Goal: Task Accomplishment & Management: Use online tool/utility

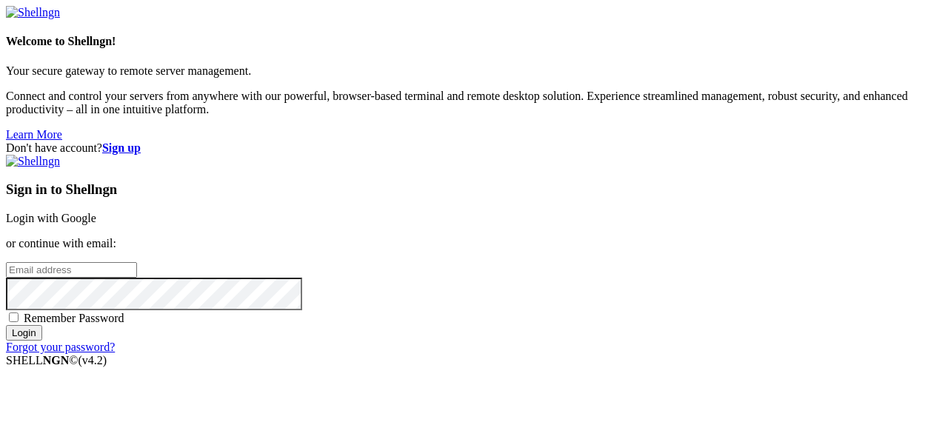
click at [96, 212] on link "Login with Google" at bounding box center [51, 218] width 90 height 13
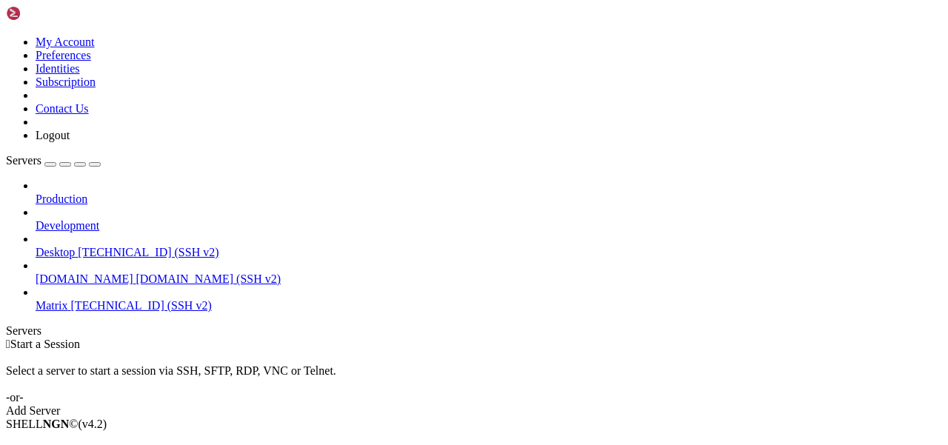
click at [94, 299] on span "[TECHNICAL_ID] (SSH v2)" at bounding box center [141, 305] width 141 height 13
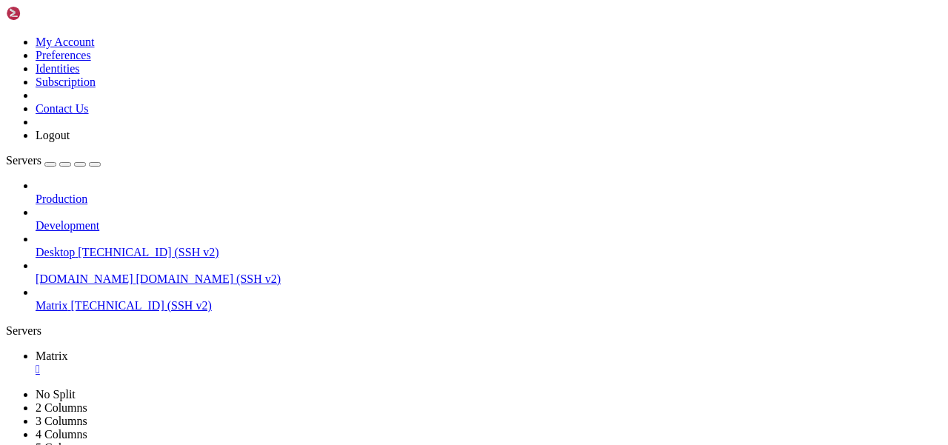
scroll to position [37, 0]
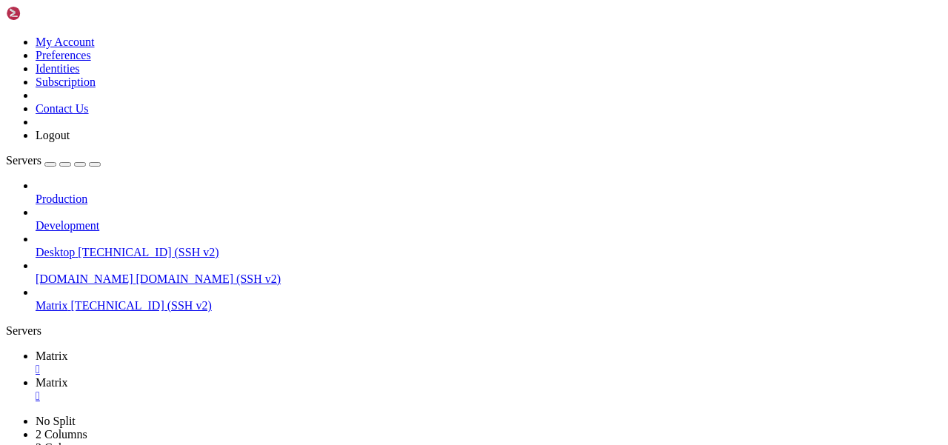
scroll to position [0, 0]
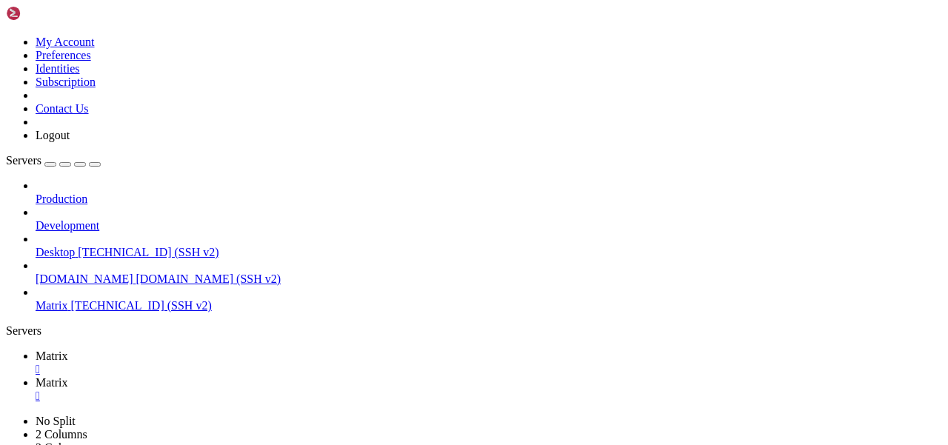
type input "/home/mau"
drag, startPoint x: 376, startPoint y: 161, endPoint x: 330, endPoint y: 161, distance: 46.7
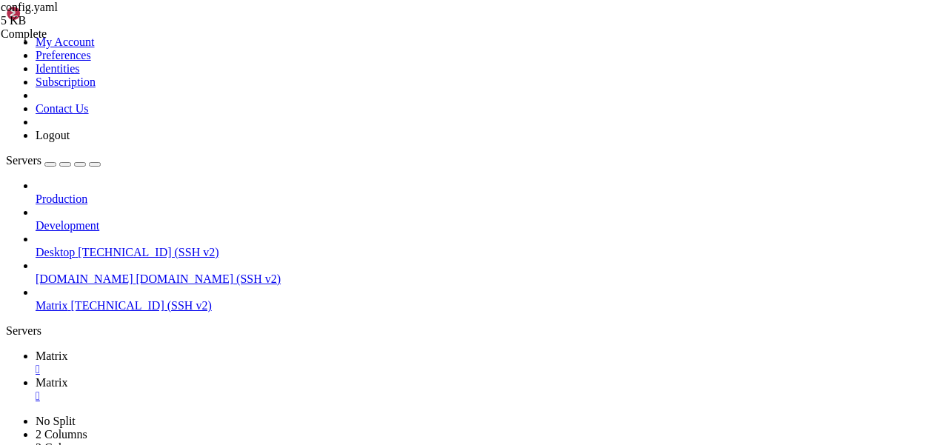
scroll to position [638, 0]
drag, startPoint x: 426, startPoint y: 89, endPoint x: 318, endPoint y: 89, distance: 108.1
type textarea "url: [URL][DOMAIN_NAME]"
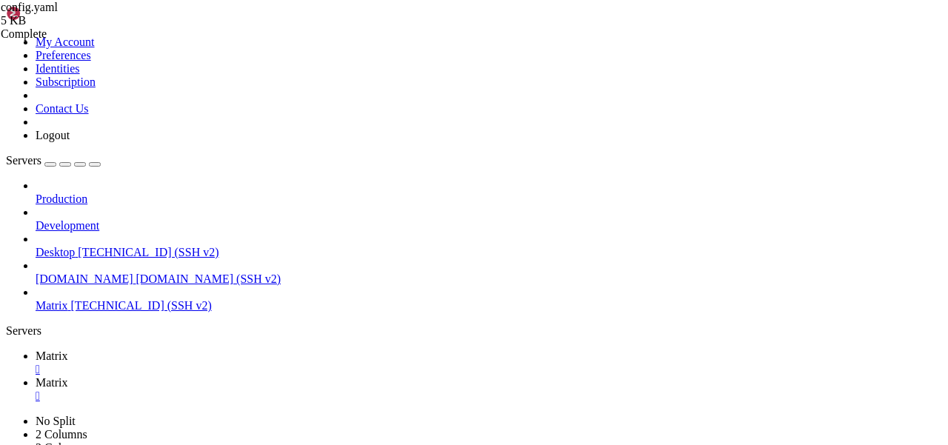
type input "/etc/matrix-[MEDICAL_DATA]"
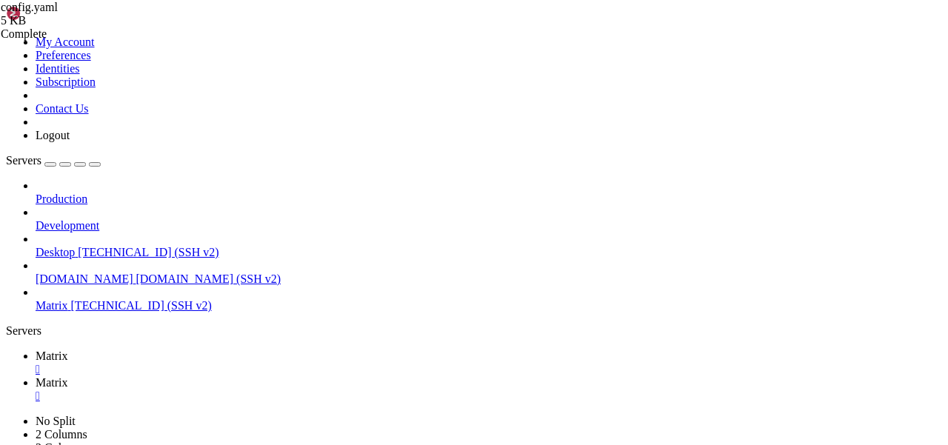
scroll to position [0, 0]
drag, startPoint x: 574, startPoint y: 124, endPoint x: 349, endPoint y: 124, distance: 225.1
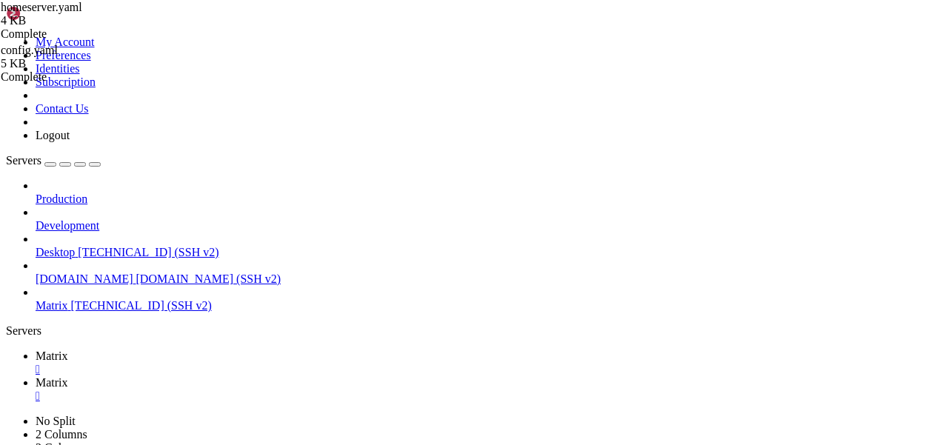
scroll to position [421, 0]
type textarea "smtp_host: [DOMAIN_NAME]"
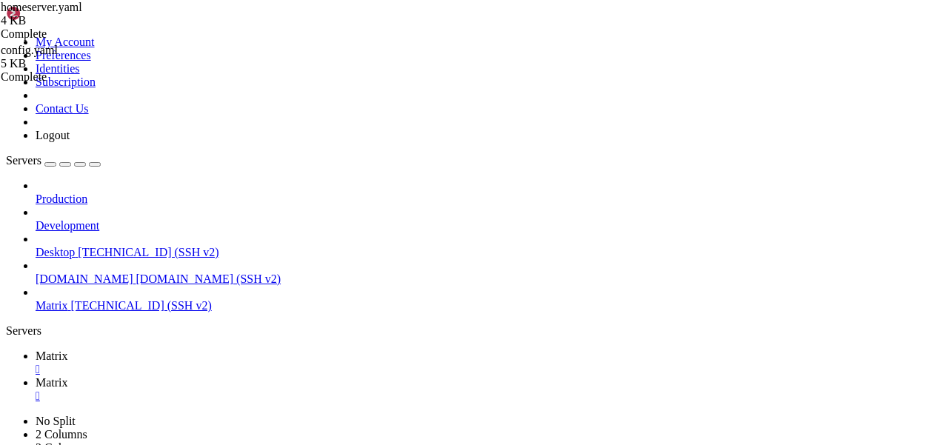
click at [207, 350] on link "Matrix " at bounding box center [489, 363] width 906 height 27
click at [68, 376] on span "Matrix" at bounding box center [52, 382] width 33 height 13
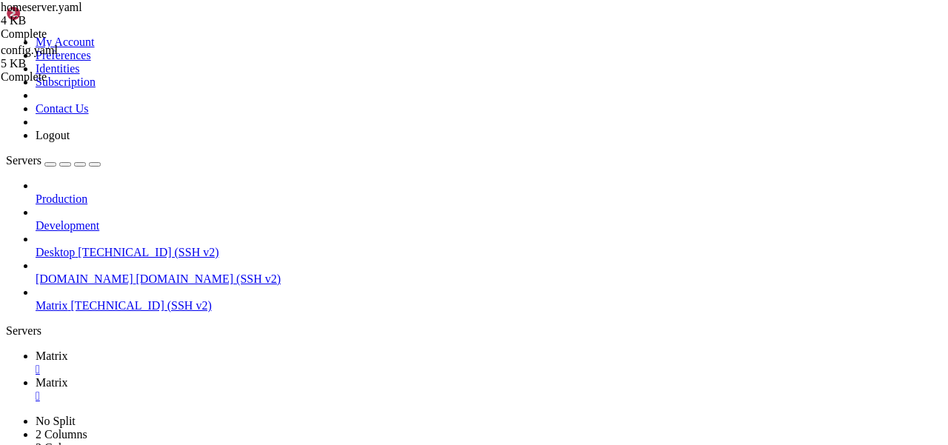
type input "/home/mau"
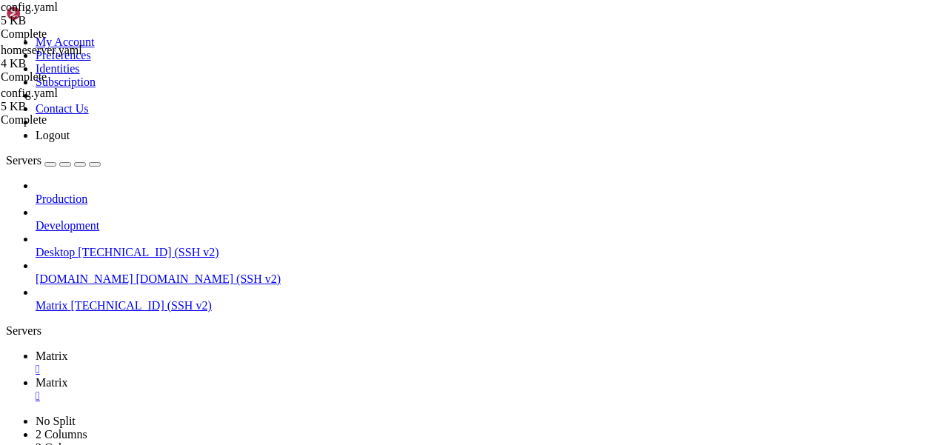
drag, startPoint x: 488, startPoint y: 98, endPoint x: 283, endPoint y: 98, distance: 205.1
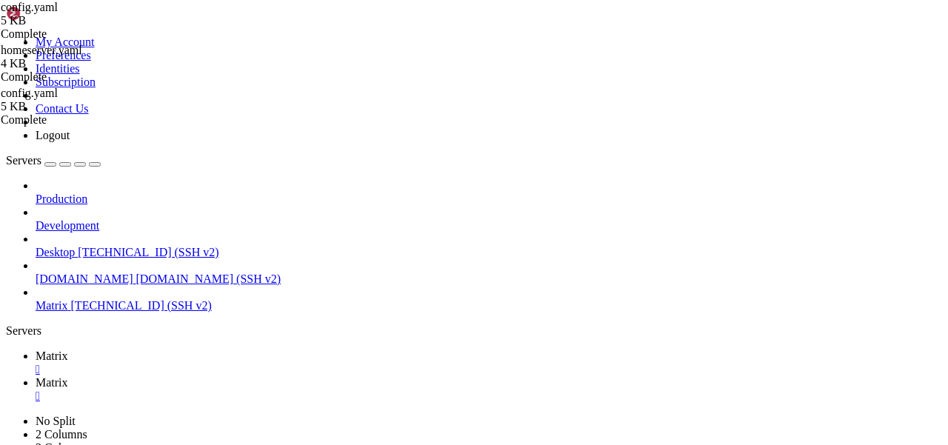
type textarea "database: sqlite:maubot.db"
paste textarea "postgresql://username:password@hostname/dbname"
type textarea "postgresql://username:password@hostname/dbname"
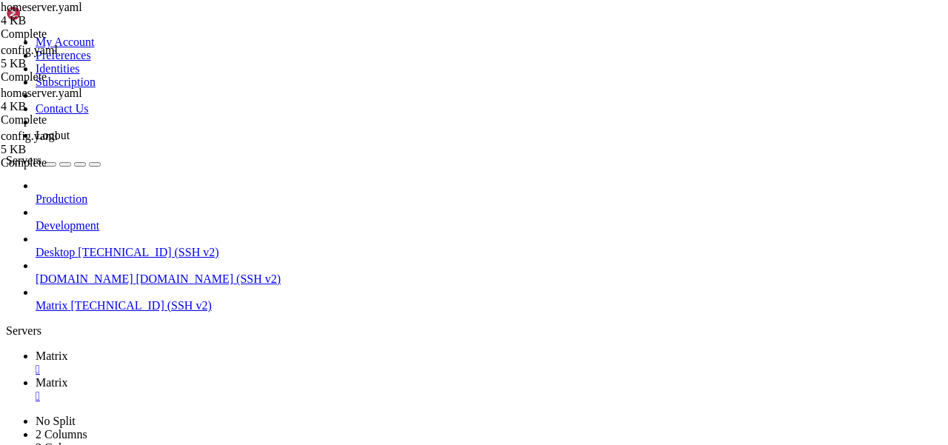
click at [207, 350] on link "Matrix " at bounding box center [489, 363] width 906 height 27
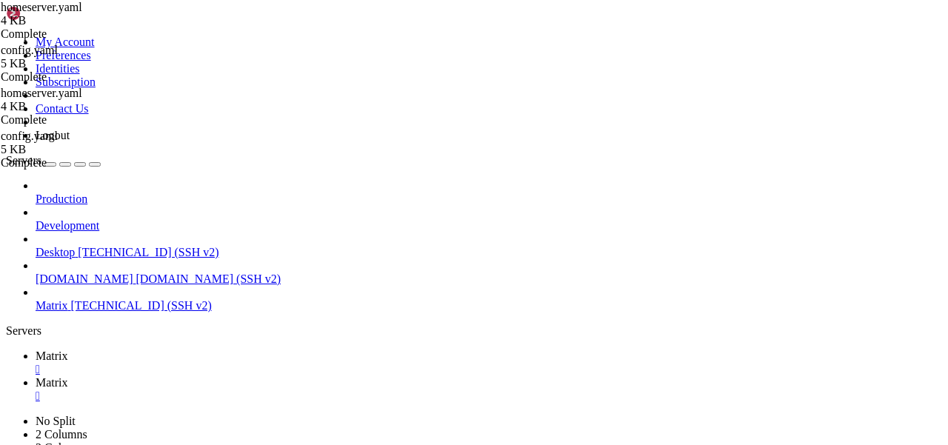
scroll to position [226, 0]
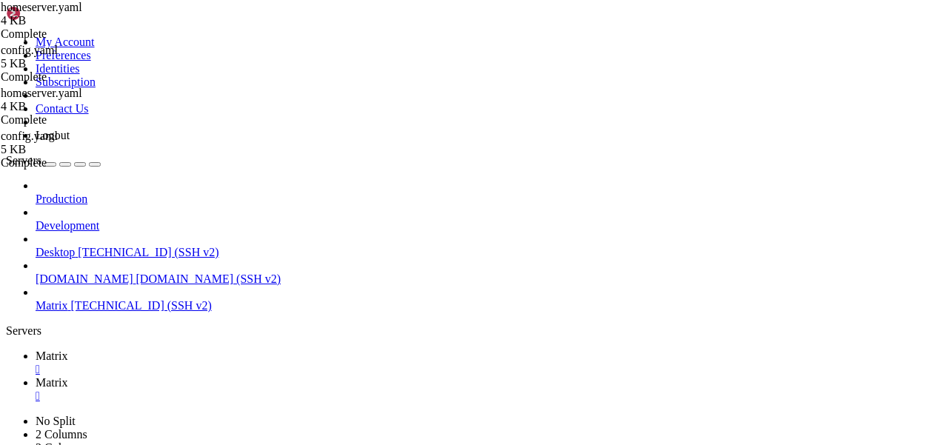
click at [36, 376] on icon at bounding box center [36, 382] width 0 height 13
click at [68, 350] on span "Matrix" at bounding box center [52, 356] width 33 height 13
click at [68, 376] on span "Matrix" at bounding box center [52, 382] width 33 height 13
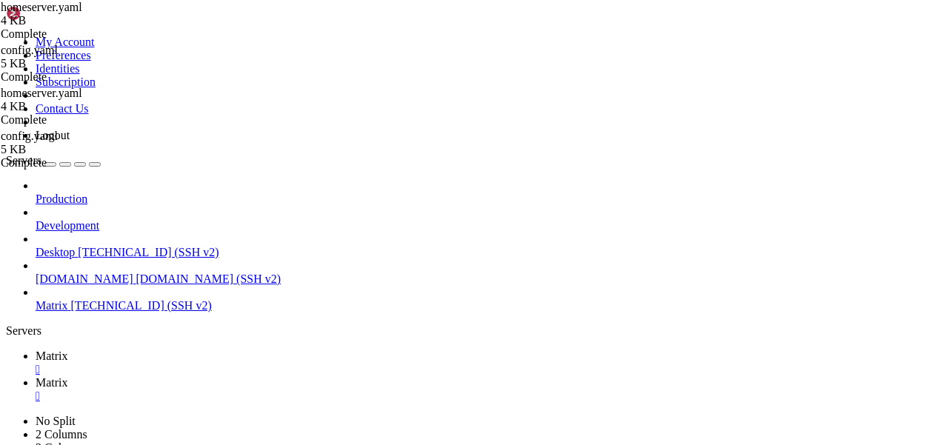
type input "/home/mau"
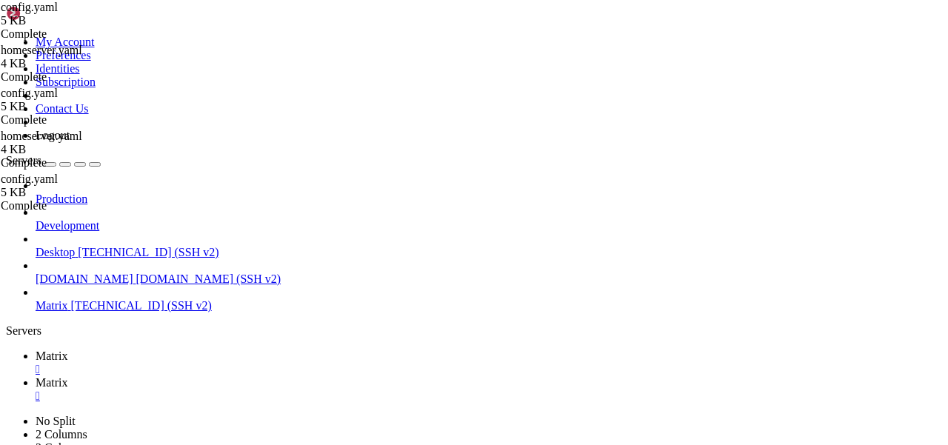
scroll to position [0, 0]
type textarea "# database: sqlite:maubot.db"
click at [213, 350] on link "Matrix " at bounding box center [489, 363] width 906 height 27
click at [68, 376] on span "Matrix" at bounding box center [52, 382] width 33 height 13
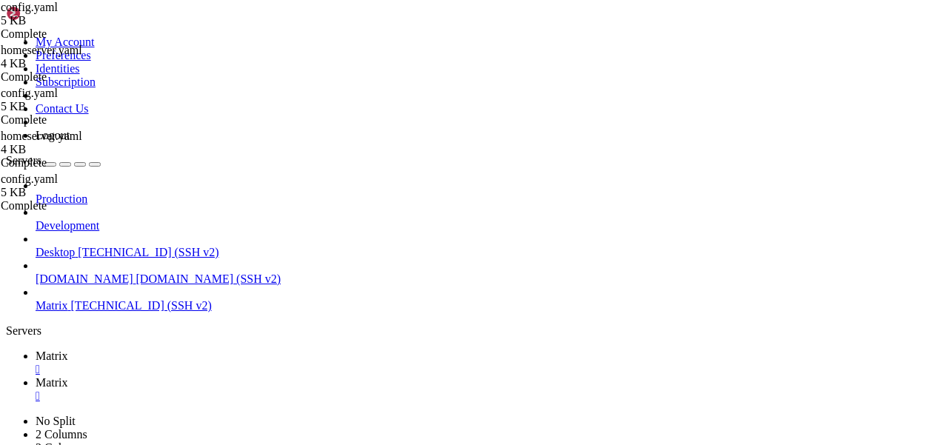
click at [68, 350] on span "Matrix" at bounding box center [52, 356] width 33 height 13
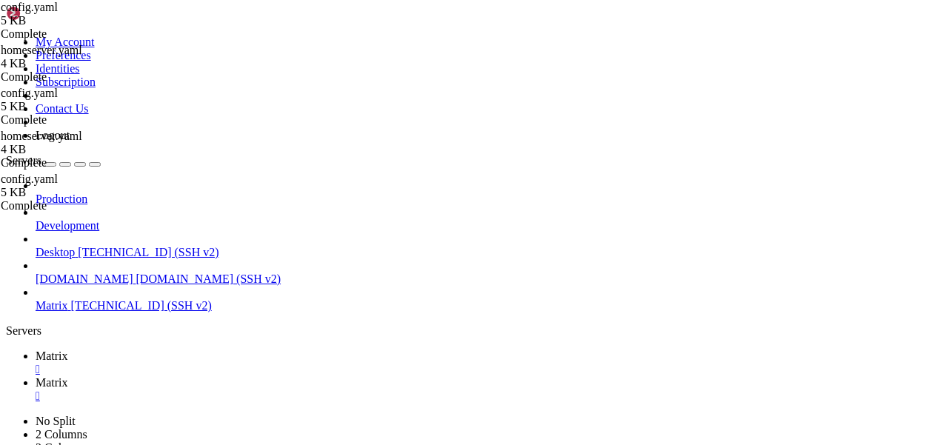
click at [303, 376] on link "Matrix " at bounding box center [489, 389] width 906 height 27
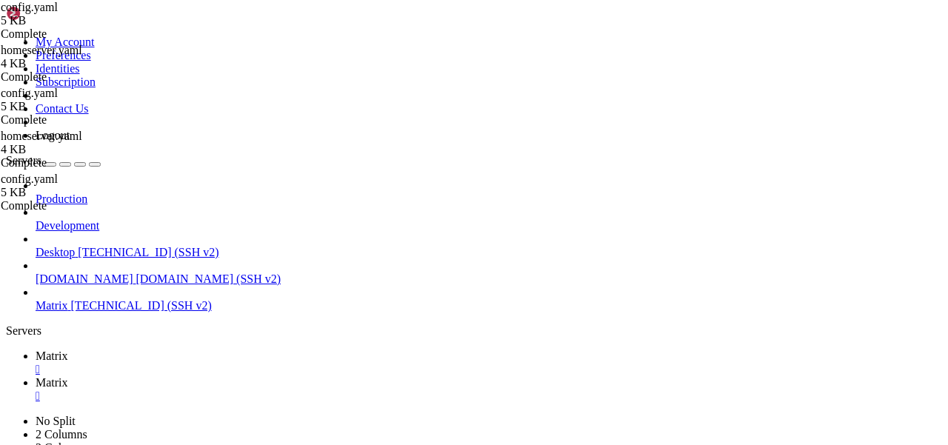
click at [207, 350] on link "Matrix " at bounding box center [489, 363] width 906 height 27
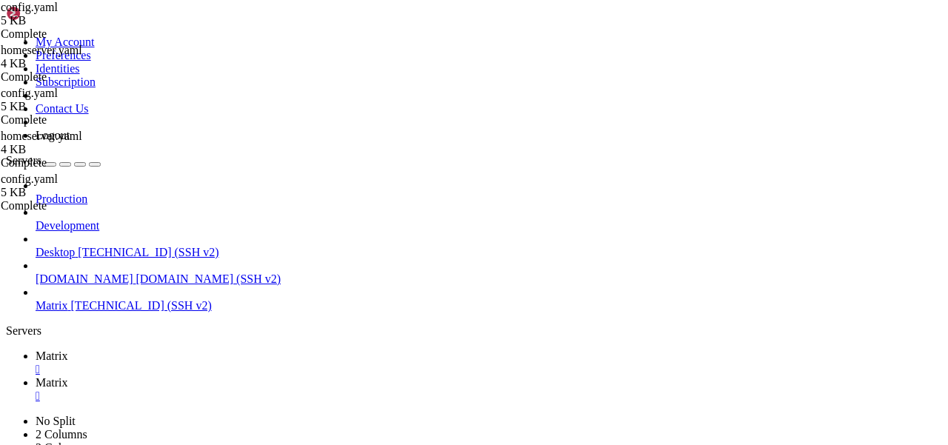
click at [301, 376] on link "Matrix " at bounding box center [489, 389] width 906 height 27
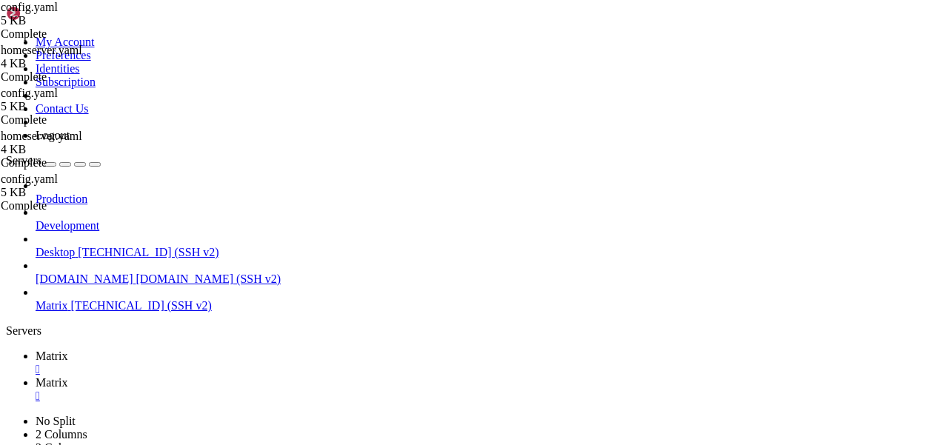
scroll to position [755, 0]
type input "/home/mau"
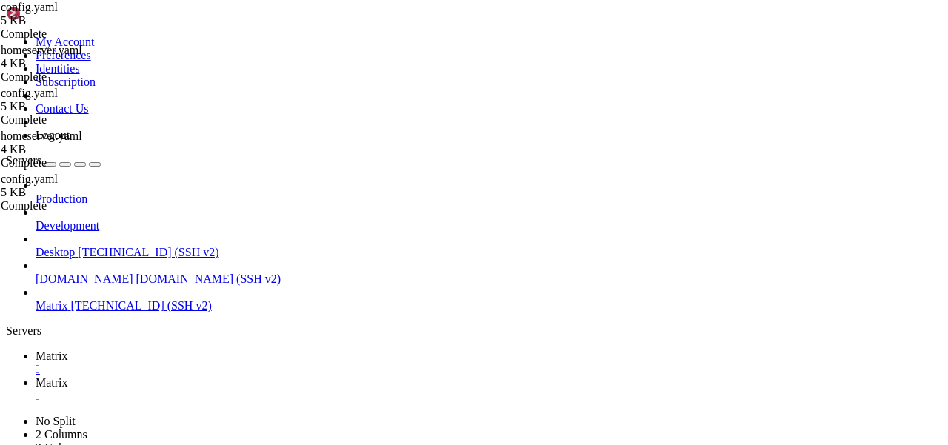
type textarea "# database: sqlite:maubot.db"
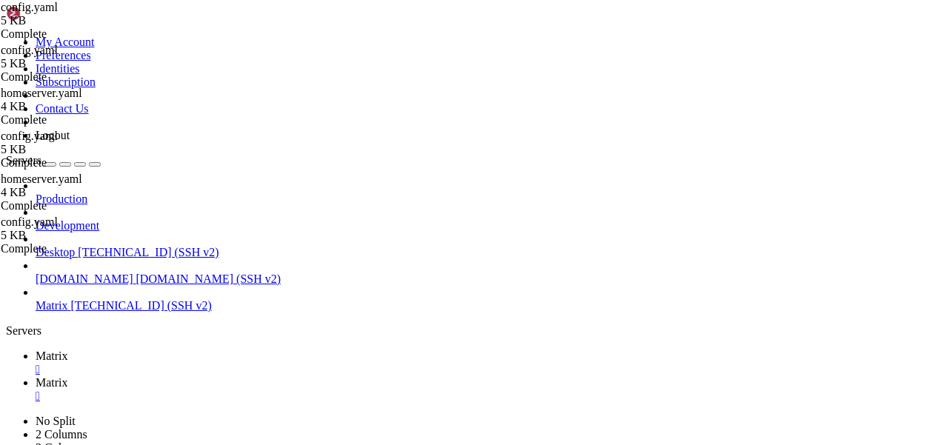
paste textarea
click at [68, 350] on span "Matrix" at bounding box center [52, 356] width 33 height 13
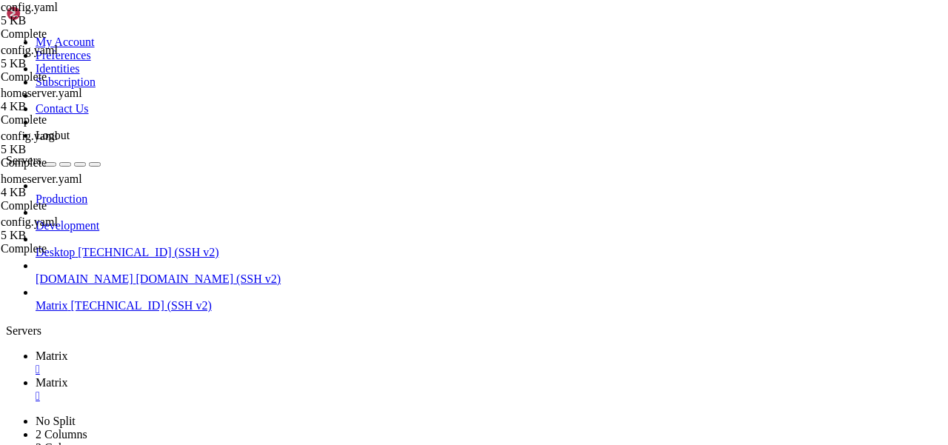
click at [287, 376] on link "Matrix " at bounding box center [489, 389] width 906 height 27
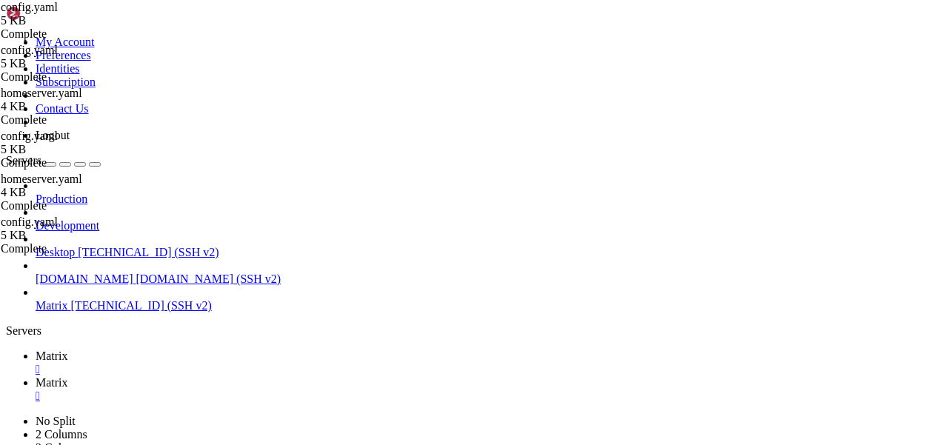
type textarea "database: postgresql://synapse_user:120319@localhost/maubot"
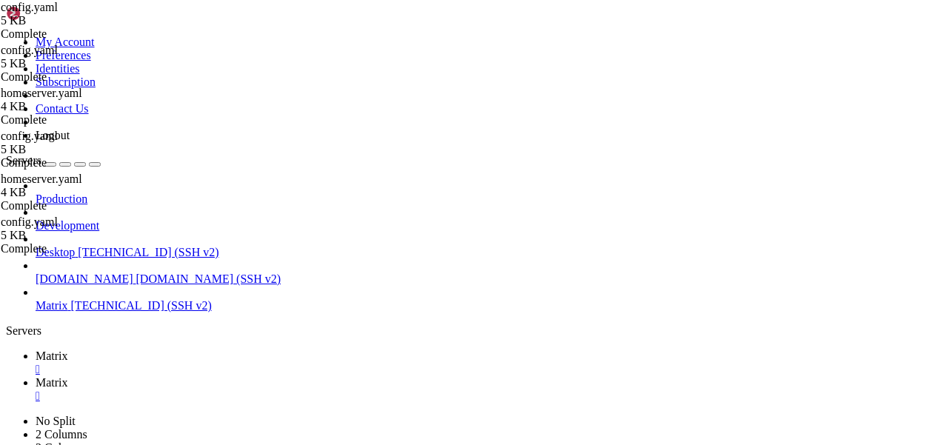
scroll to position [0, 0]
click at [68, 350] on span "Matrix" at bounding box center [52, 356] width 33 height 13
drag, startPoint x: 160, startPoint y: 715, endPoint x: 279, endPoint y: 713, distance: 119.2
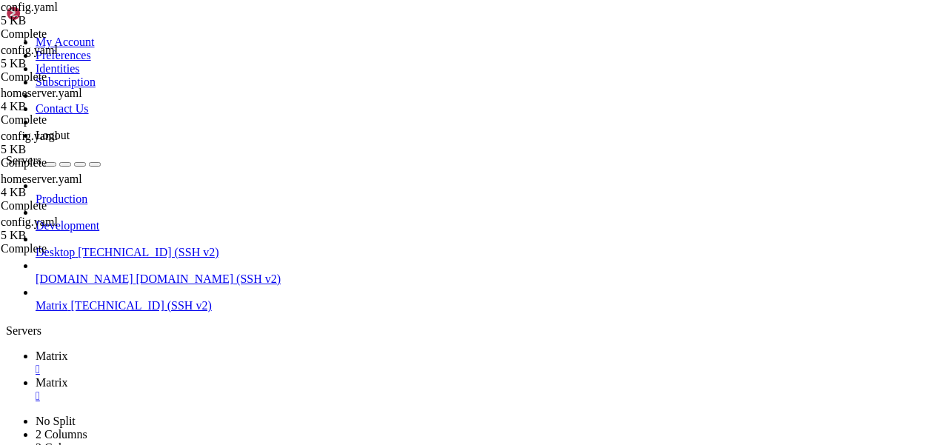
scroll to position [1157, 0]
click at [299, 376] on link "Matrix " at bounding box center [489, 389] width 906 height 27
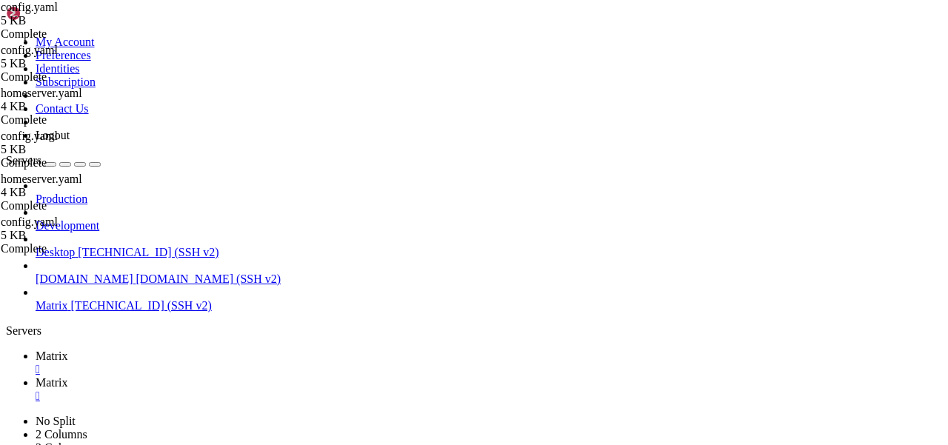
type textarea "#database: true"
click at [68, 350] on span "Matrix" at bounding box center [52, 356] width 33 height 13
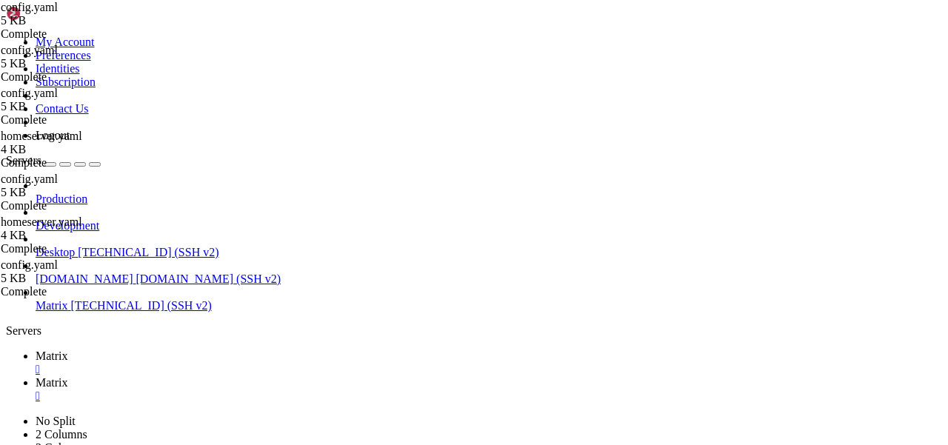
scroll to position [0, 0]
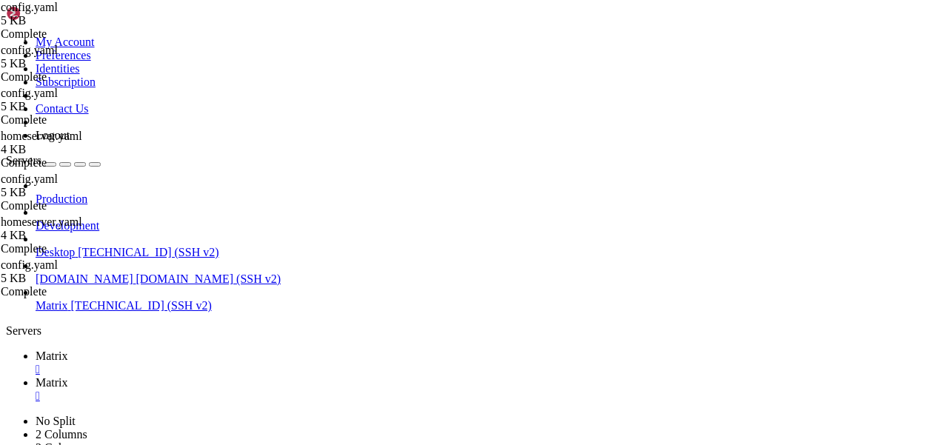
scroll to position [2114, 0]
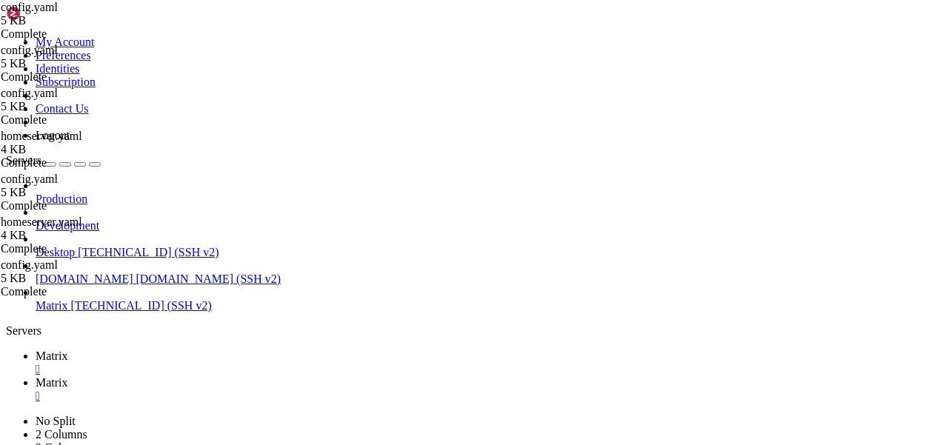
scroll to position [2265, 0]
drag, startPoint x: 684, startPoint y: 935, endPoint x: 163, endPoint y: 935, distance: 521.3
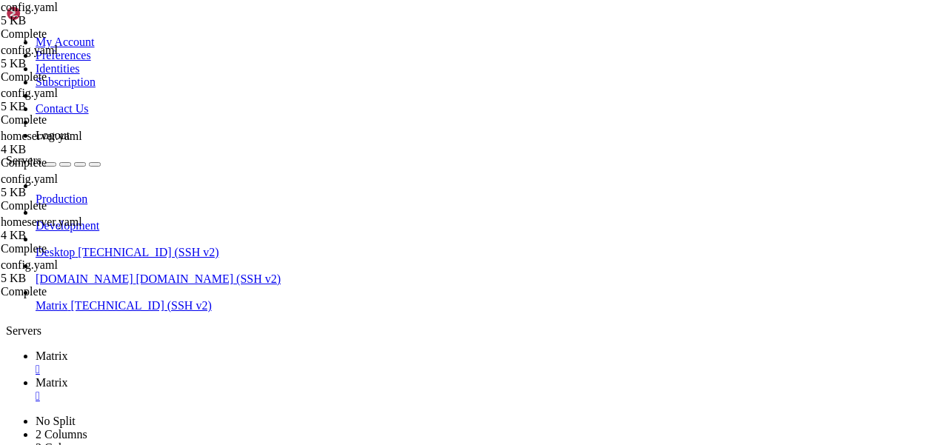
scroll to position [2404, 0]
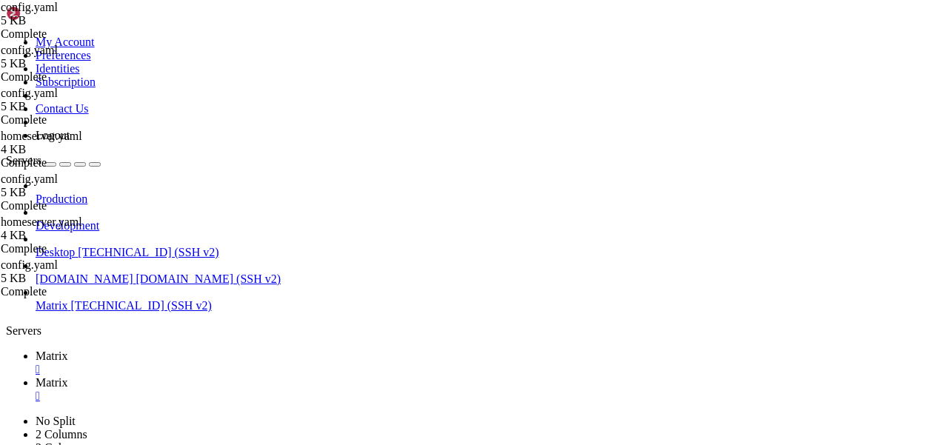
click at [68, 376] on span "Matrix" at bounding box center [52, 382] width 33 height 13
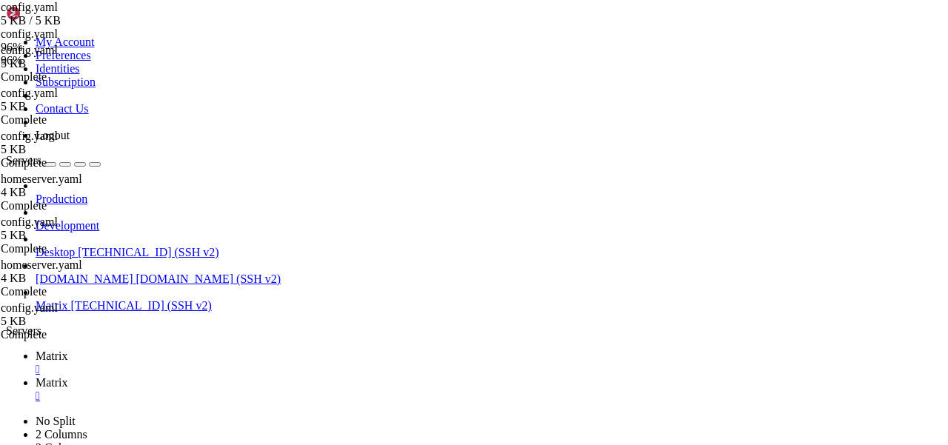
type textarea "root: ''"
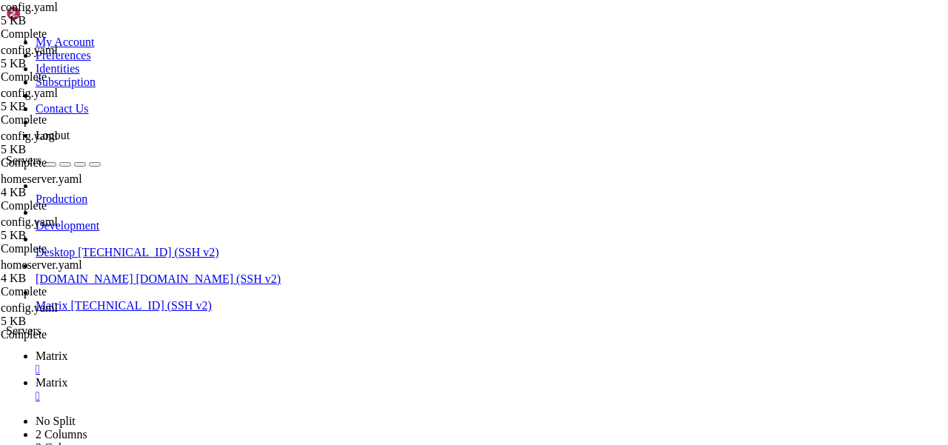
type textarea "moder: 'mtxbot0319'"
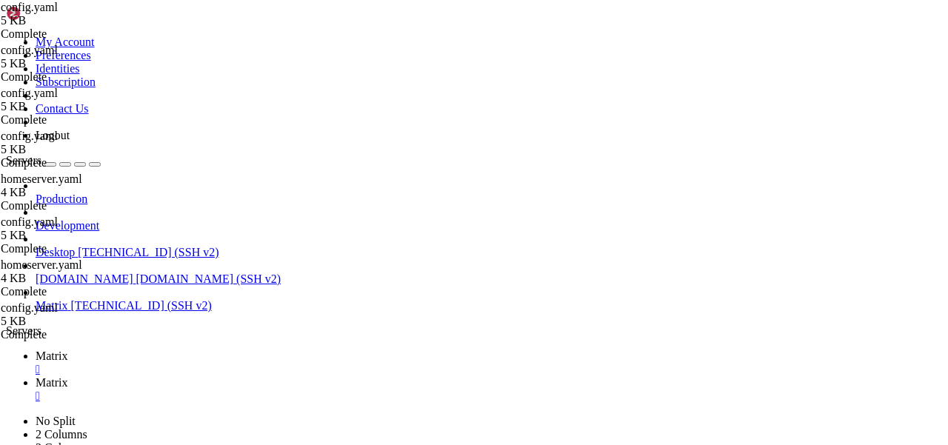
click at [68, 350] on span "Matrix" at bounding box center [52, 356] width 33 height 13
click at [304, 376] on link "Matrix " at bounding box center [489, 389] width 906 height 27
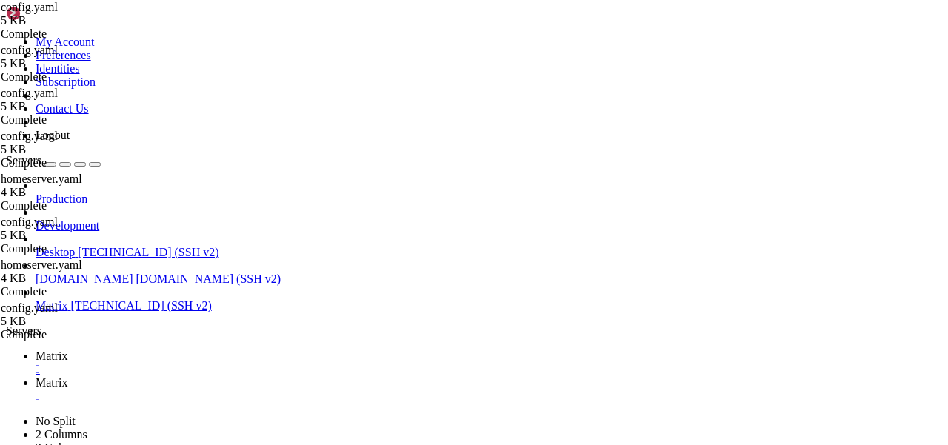
click at [36, 350] on icon at bounding box center [36, 356] width 0 height 13
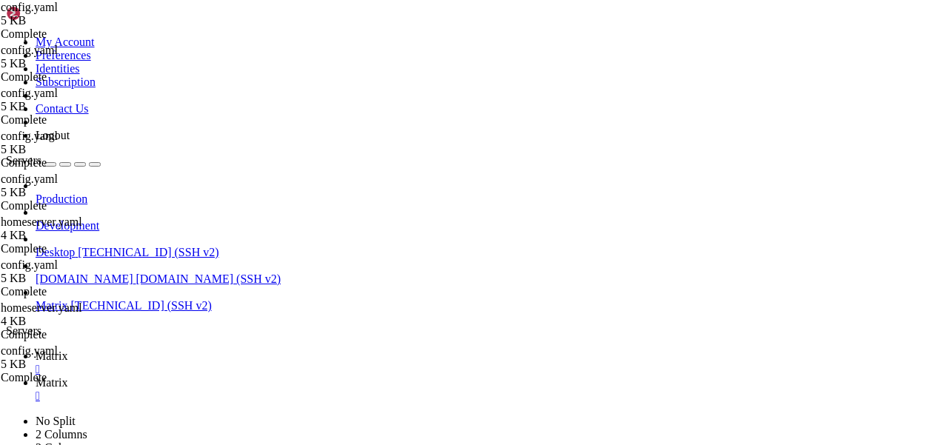
scroll to position [2883, 0]
